Goal: Task Accomplishment & Management: Use online tool/utility

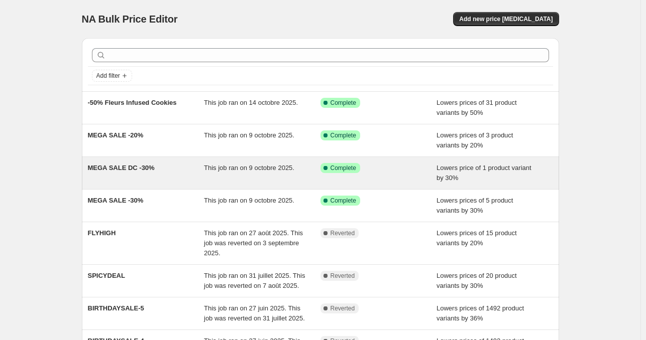
click at [299, 175] on div "This job ran on 9 octobre 2025." at bounding box center [262, 173] width 116 height 20
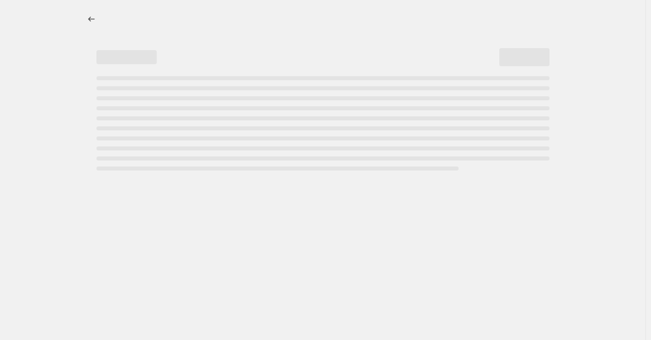
select select "percentage"
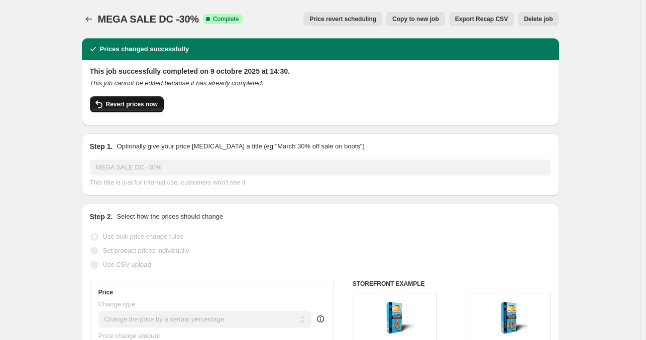
click at [138, 104] on span "Revert prices now" at bounding box center [132, 104] width 52 height 8
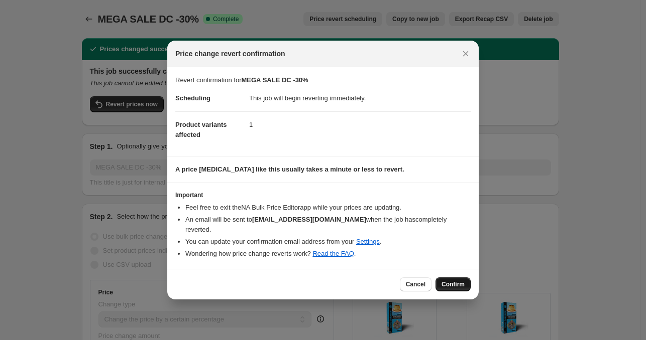
click at [447, 281] on span "Confirm" at bounding box center [452, 285] width 23 height 8
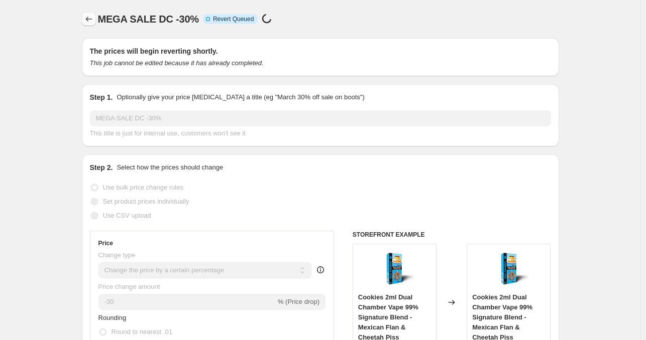
click at [86, 18] on icon "Price change jobs" at bounding box center [89, 19] width 10 height 10
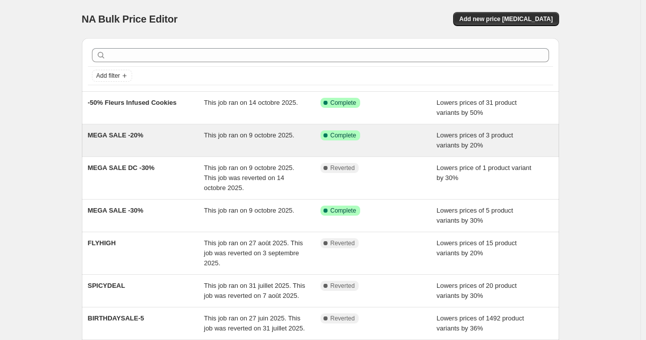
click at [221, 138] on span "This job ran on 9 octobre 2025." at bounding box center [249, 136] width 90 height 8
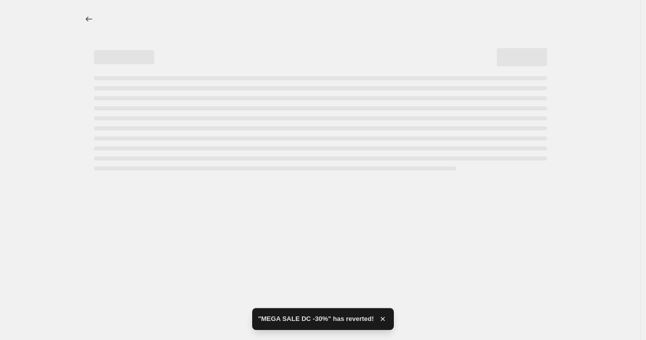
select select "percentage"
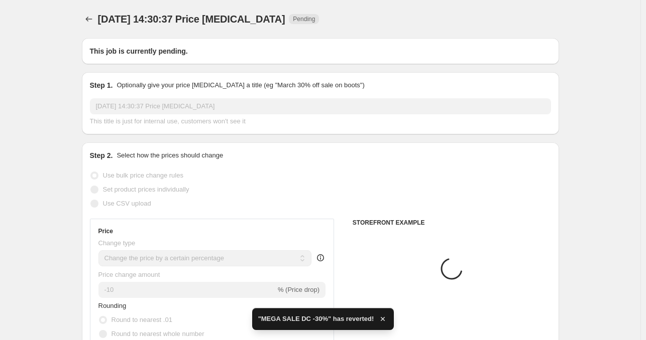
type input "MEGA SALE -20%"
radio input "false"
radio input "true"
radio input "false"
radio input "true"
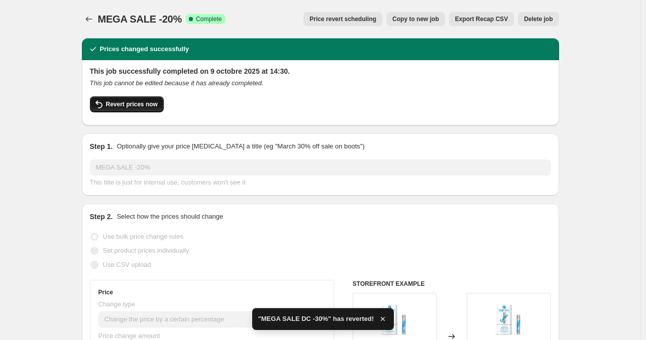
click at [150, 105] on span "Revert prices now" at bounding box center [132, 104] width 52 height 8
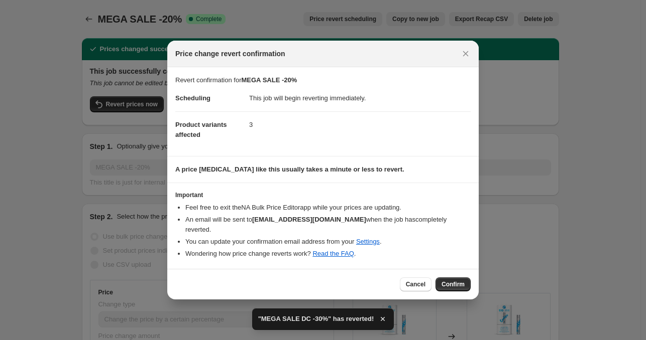
click at [444, 281] on span "Confirm" at bounding box center [452, 285] width 23 height 8
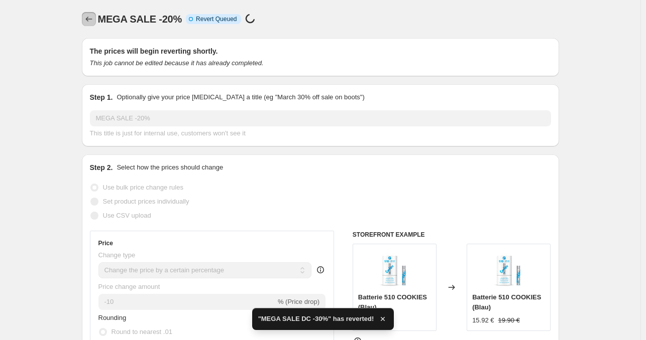
click at [88, 19] on icon "Price change jobs" at bounding box center [88, 19] width 7 height 5
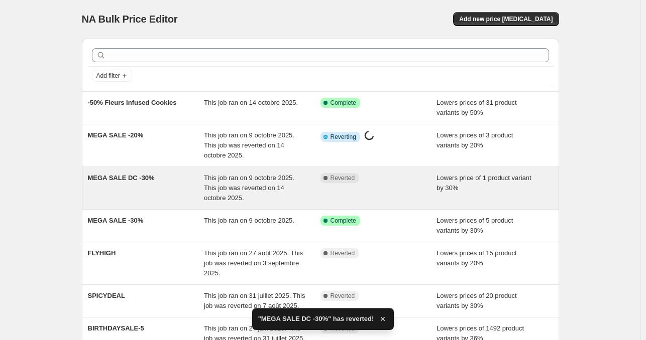
click at [308, 181] on div "This job ran on 9 octobre 2025. This job was reverted on 14 octobre 2025." at bounding box center [262, 188] width 116 height 30
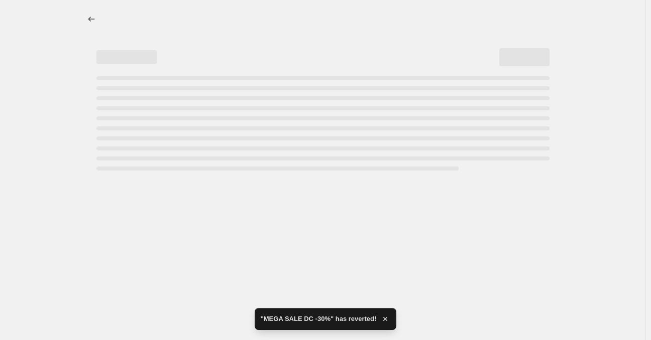
select select "percentage"
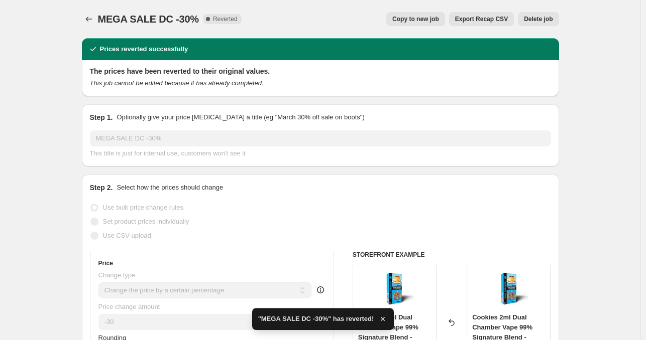
click at [431, 21] on span "Copy to new job" at bounding box center [415, 19] width 47 height 8
select select "percentage"
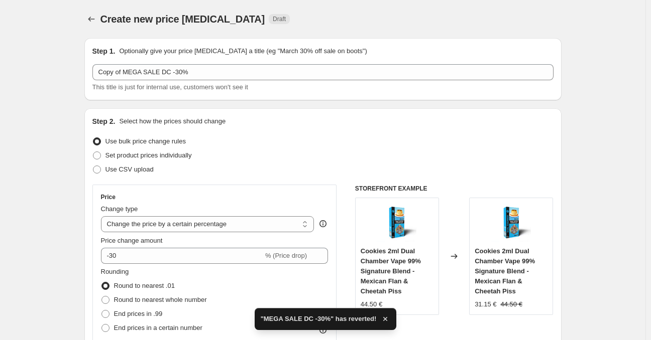
select select "percentage"
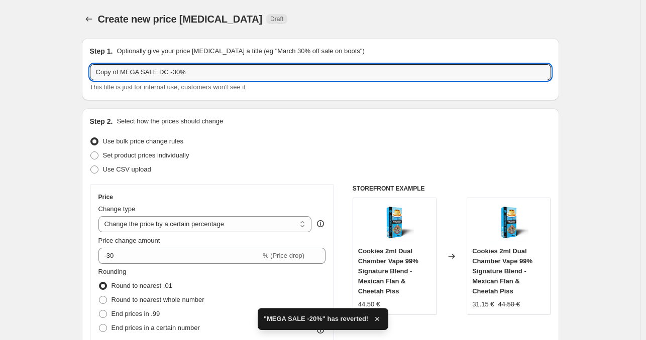
drag, startPoint x: 123, startPoint y: 71, endPoint x: 60, endPoint y: 65, distance: 63.1
click at [146, 72] on input "MEGA SALE DC -30%" at bounding box center [320, 72] width 461 height 16
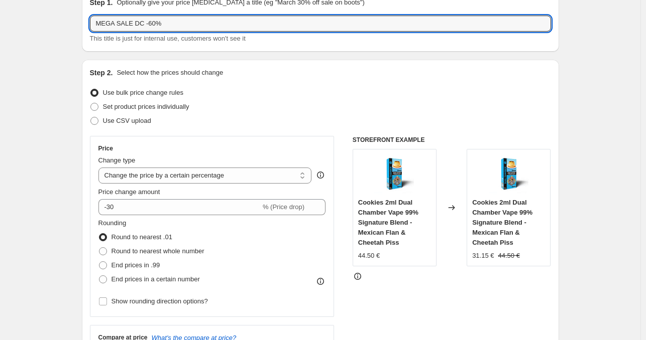
scroll to position [100, 0]
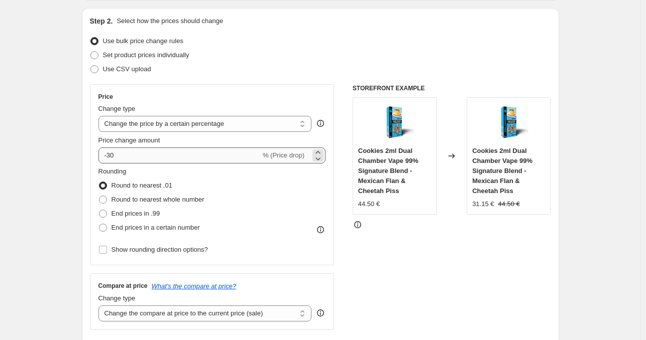
type input "MEGA SALE DC -60%"
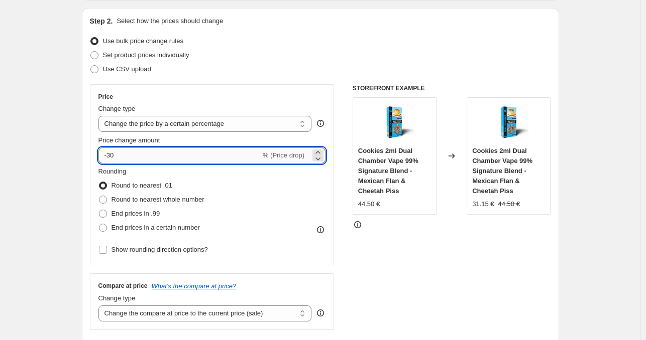
click at [111, 152] on input "-30" at bounding box center [179, 156] width 162 height 16
type input "-60"
click at [60, 180] on div "Create new price [MEDICAL_DATA]. This page is ready Create new price [MEDICAL_D…" at bounding box center [320, 326] width 640 height 853
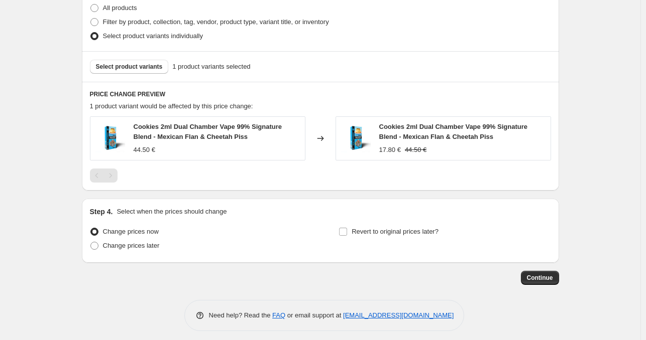
scroll to position [512, 0]
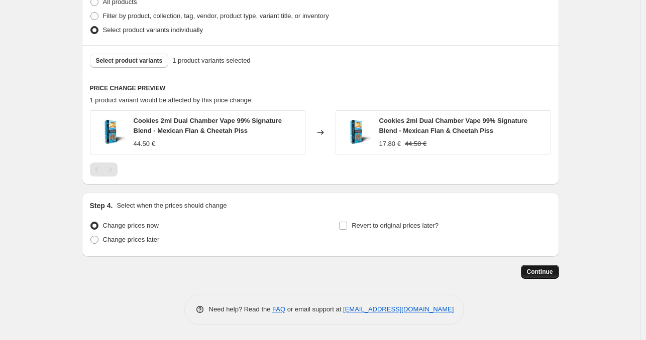
click at [555, 273] on button "Continue" at bounding box center [540, 272] width 38 height 14
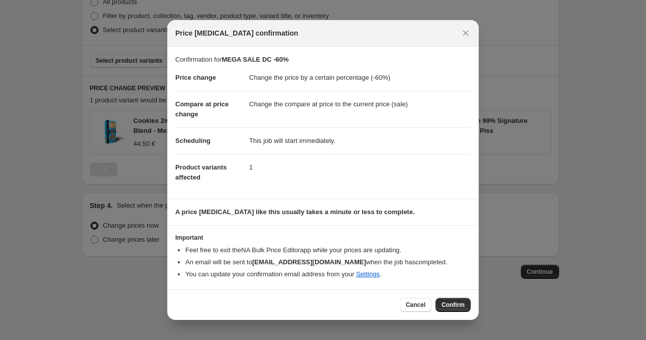
click at [442, 302] on button "Confirm" at bounding box center [452, 305] width 35 height 14
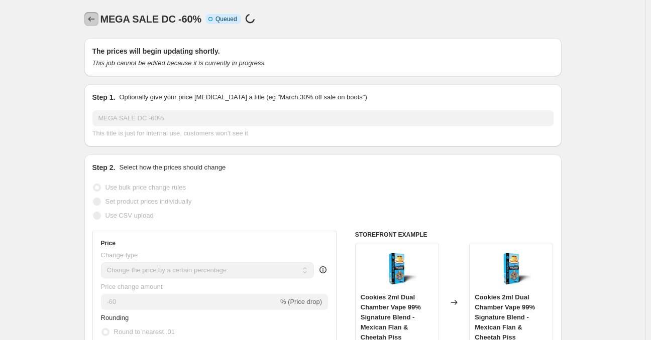
click at [92, 21] on icon "Price change jobs" at bounding box center [91, 19] width 10 height 10
